Goal: Task Accomplishment & Management: Manage account settings

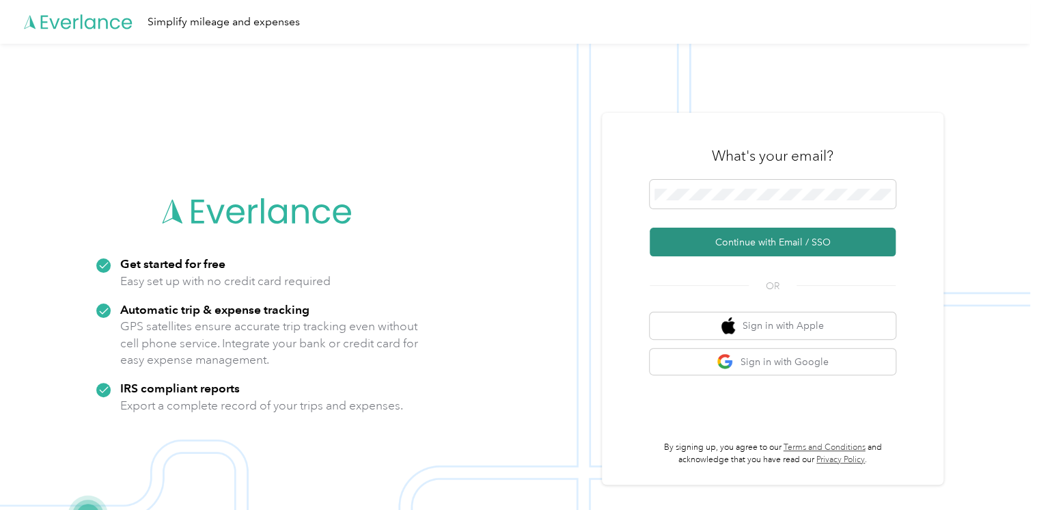
click at [719, 249] on button "Continue with Email / SSO" at bounding box center [773, 242] width 246 height 29
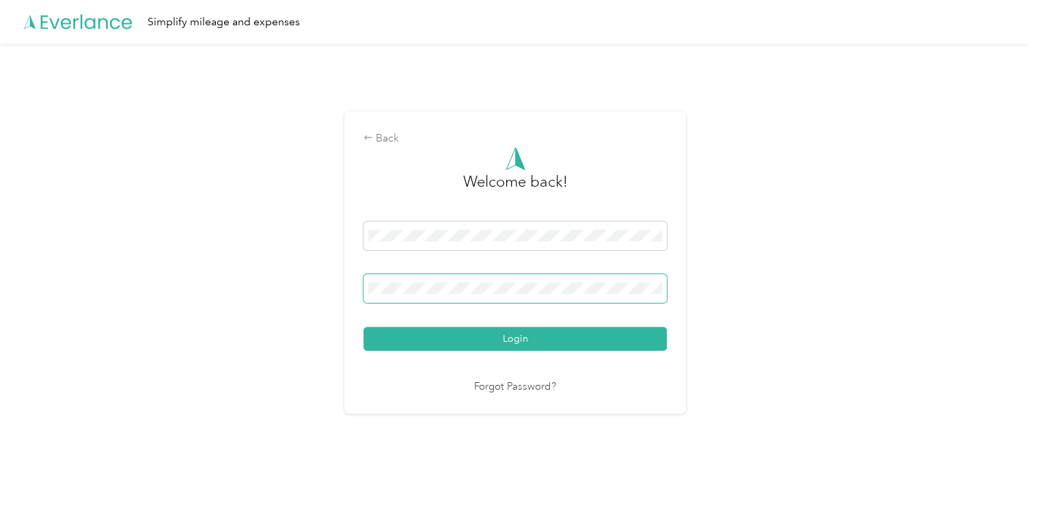
click at [364, 327] on button "Login" at bounding box center [515, 339] width 303 height 24
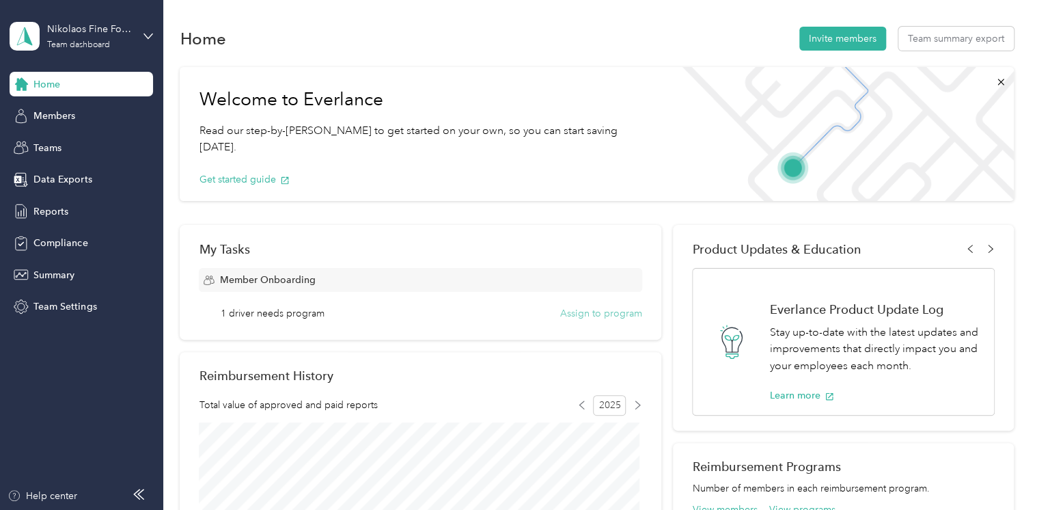
click at [588, 316] on button "Assign to program" at bounding box center [601, 313] width 82 height 14
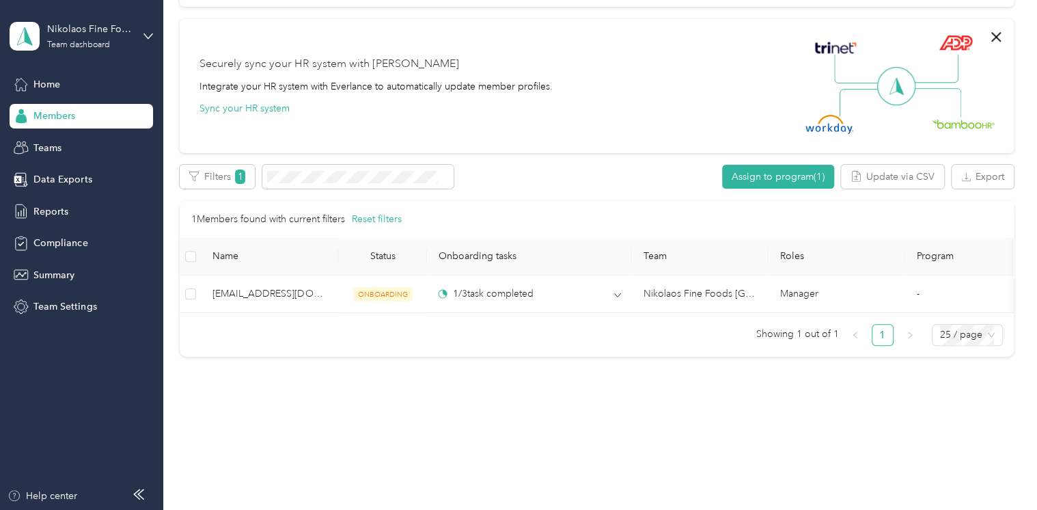
scroll to position [391, 0]
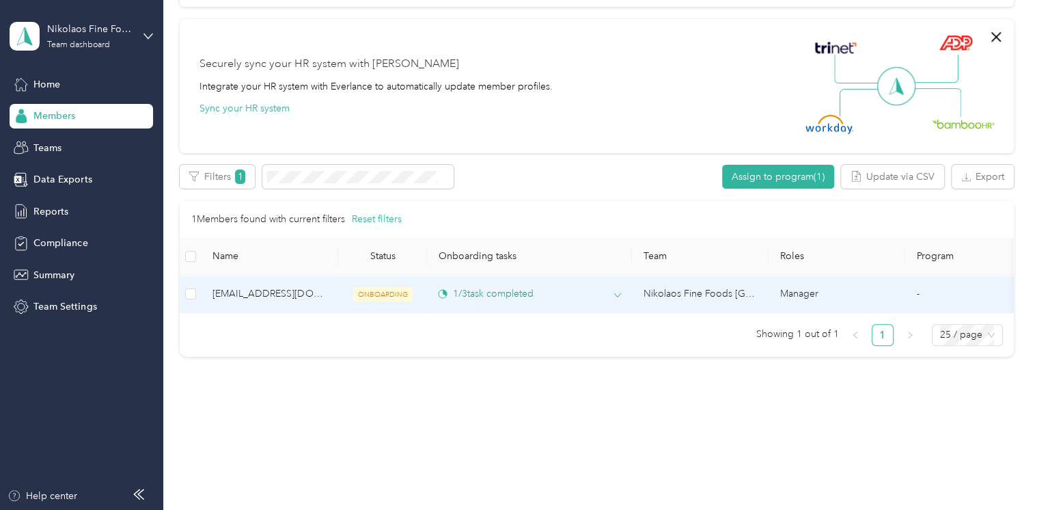
click at [532, 286] on div "1 / 3 task completed" at bounding box center [485, 293] width 95 height 14
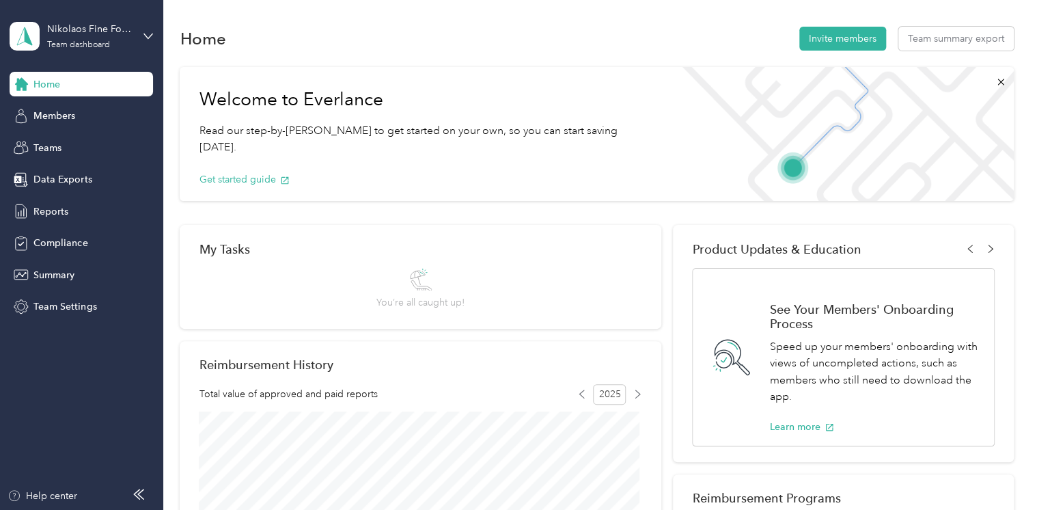
click at [156, 33] on aside "Nikolaos Fine Foods Canada Team dashboard Home Members Teams Data Exports Repor…" at bounding box center [81, 255] width 163 height 510
click at [146, 36] on icon at bounding box center [148, 35] width 8 height 5
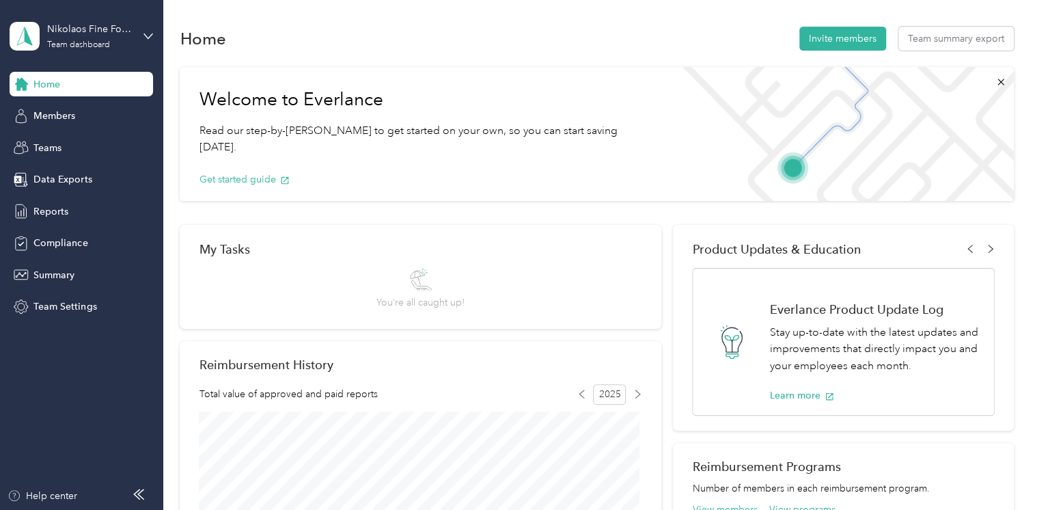
click at [435, 46] on div "Home Invite members Team summary export" at bounding box center [597, 38] width 834 height 29
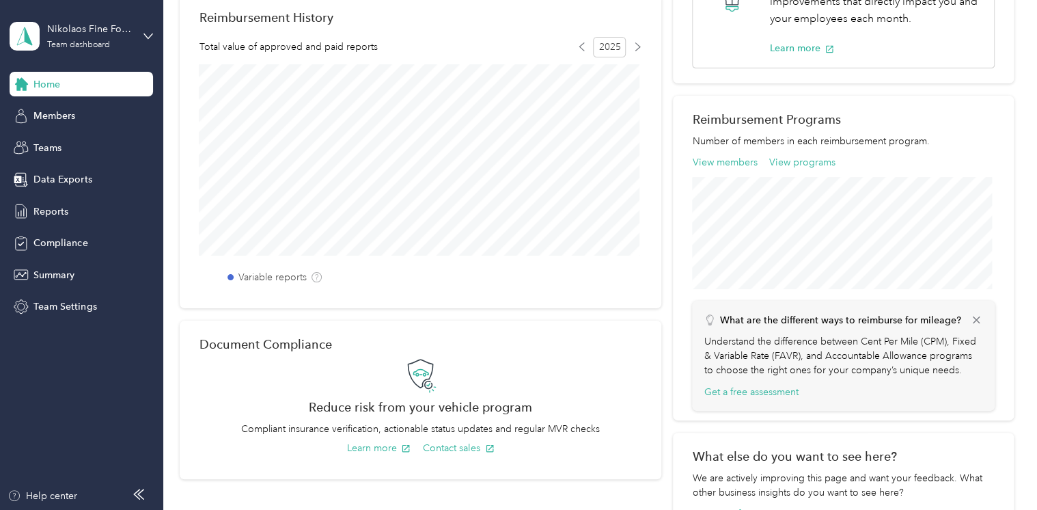
scroll to position [167, 0]
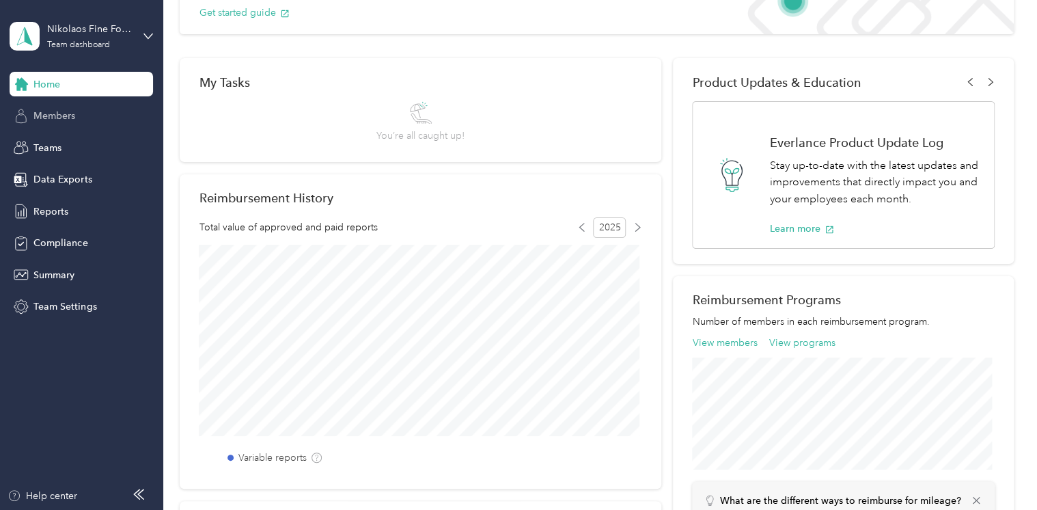
click at [143, 121] on div "Members" at bounding box center [82, 116] width 144 height 25
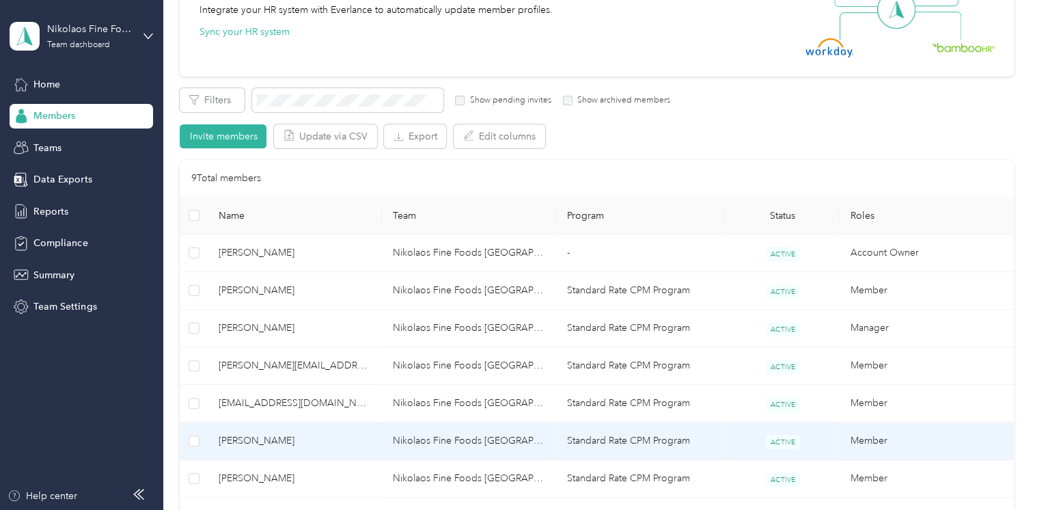
scroll to position [424, 0]
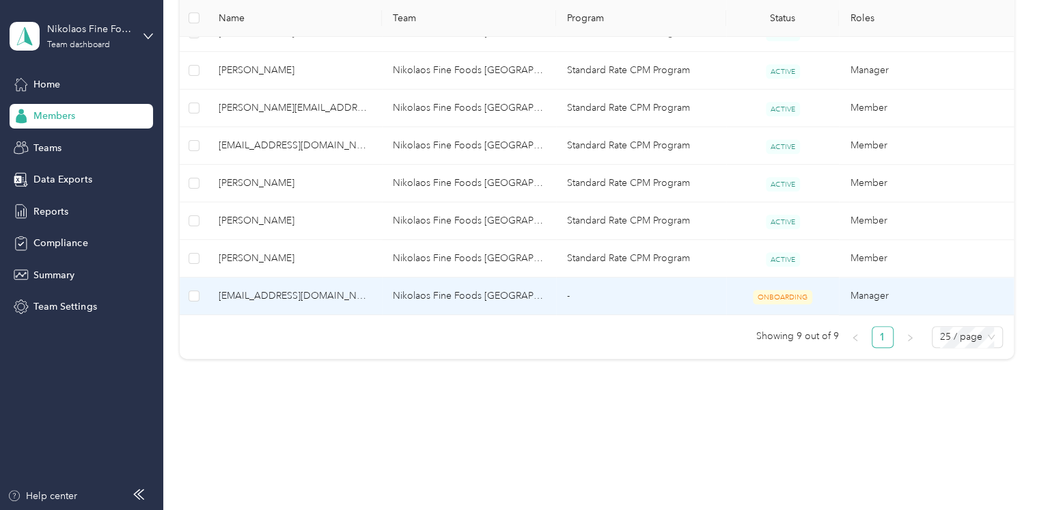
click at [490, 297] on td "Nikolaos Fine Foods [GEOGRAPHIC_DATA]" at bounding box center [469, 296] width 174 height 38
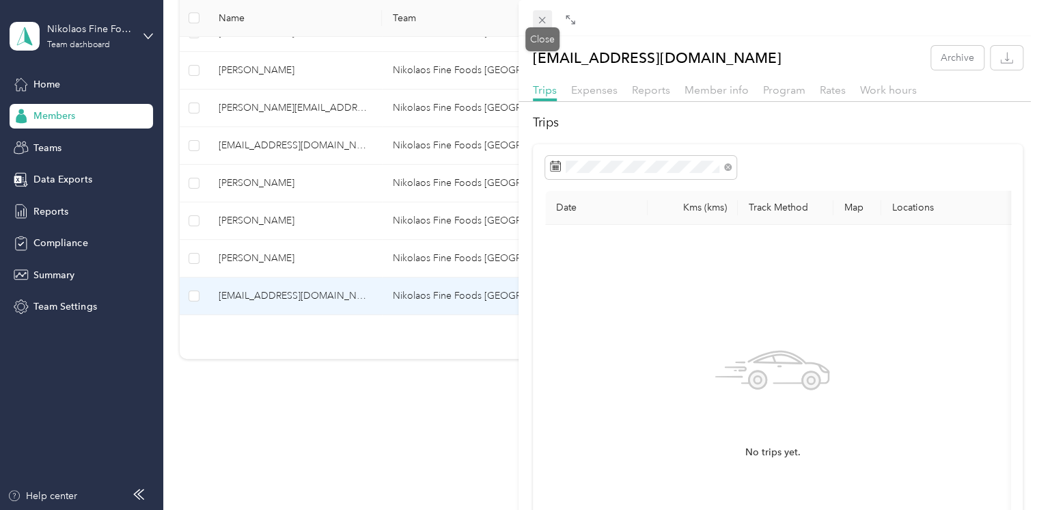
click at [547, 19] on icon at bounding box center [542, 20] width 12 height 12
